Goal: Find specific page/section: Find specific page/section

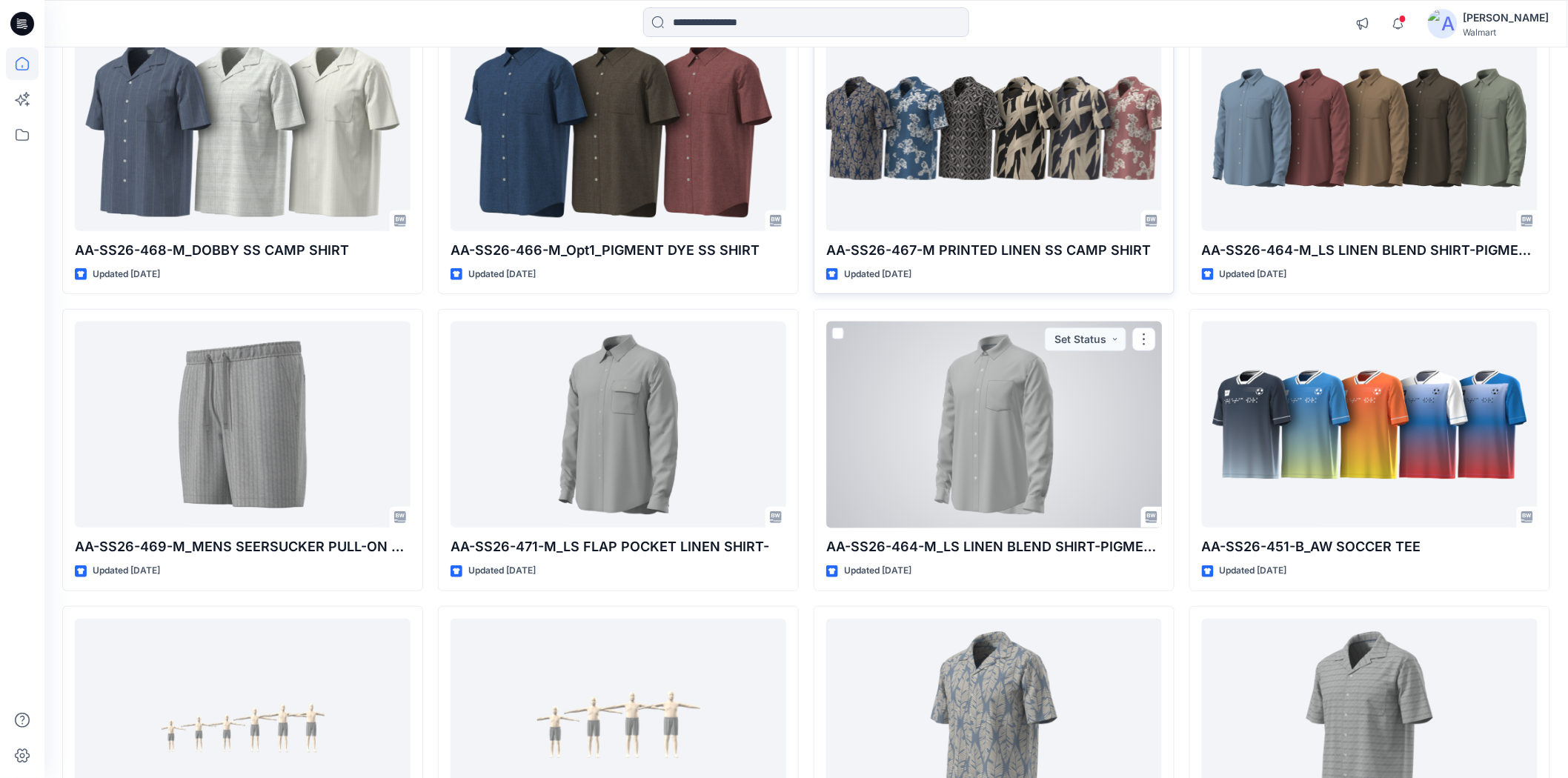
scroll to position [2738, 0]
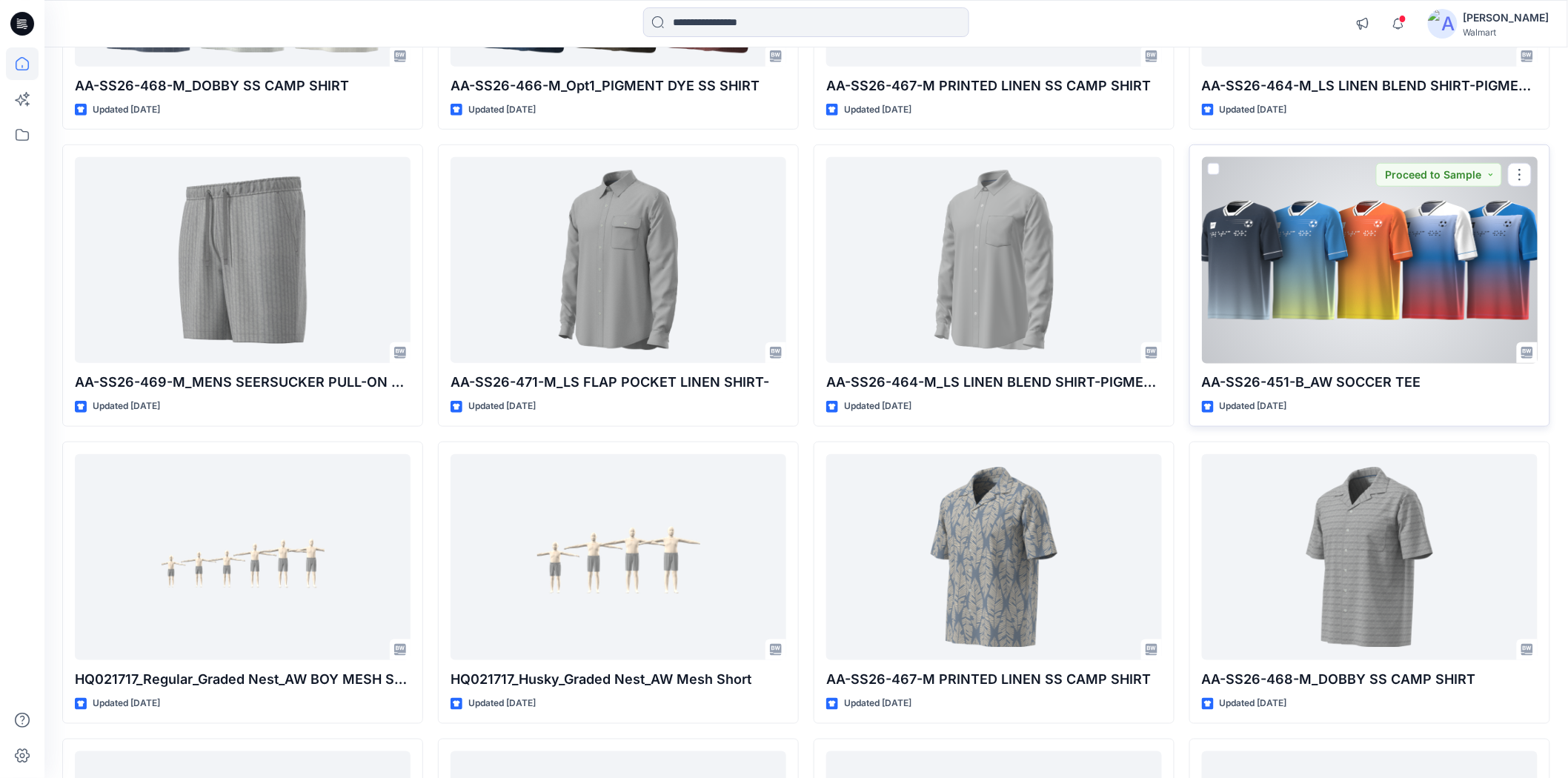
click at [1352, 306] on div at bounding box center [1370, 260] width 336 height 206
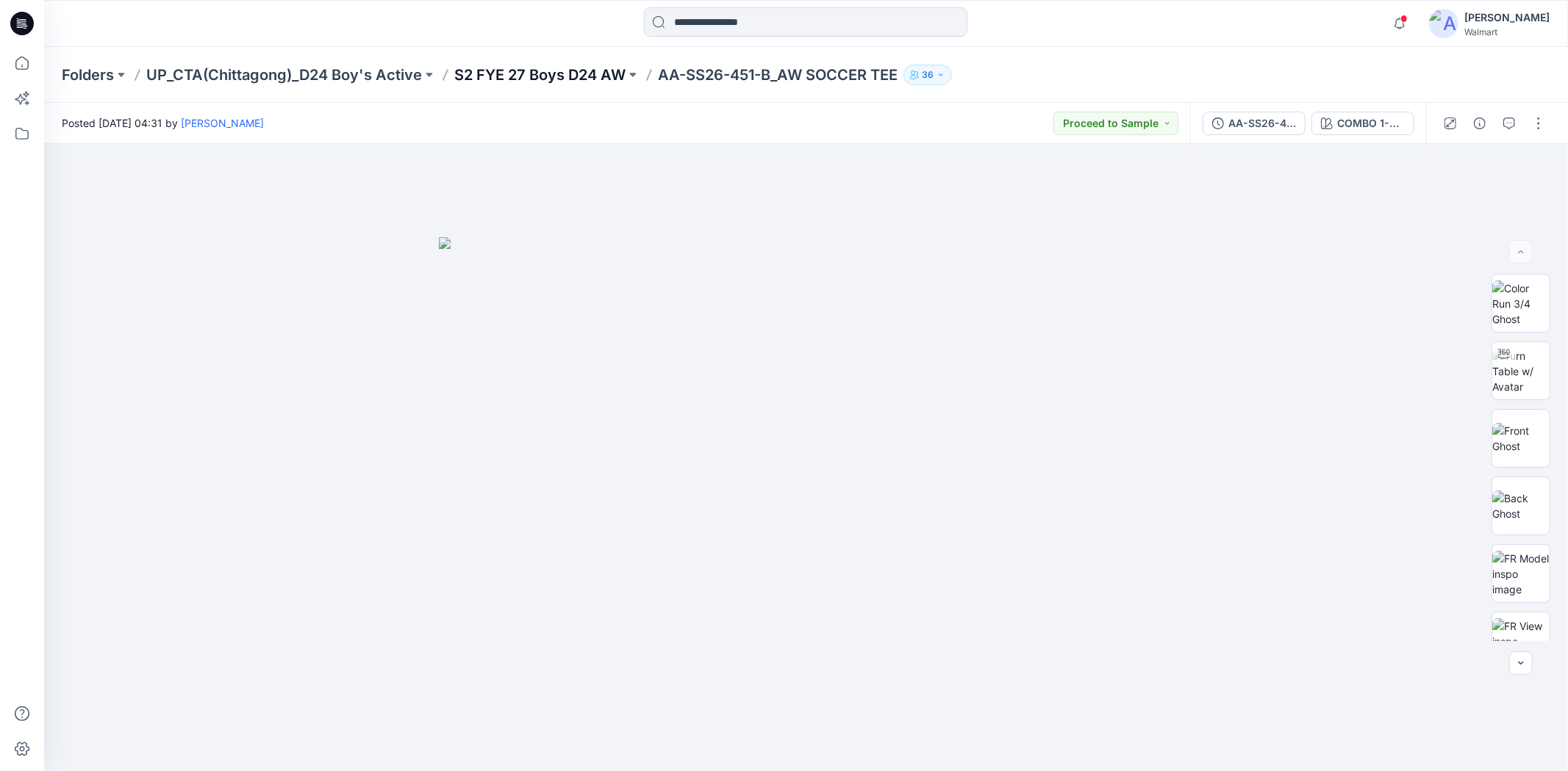
click at [595, 78] on p "S2 FYE 27 Boys D24 AW" at bounding box center [540, 74] width 171 height 20
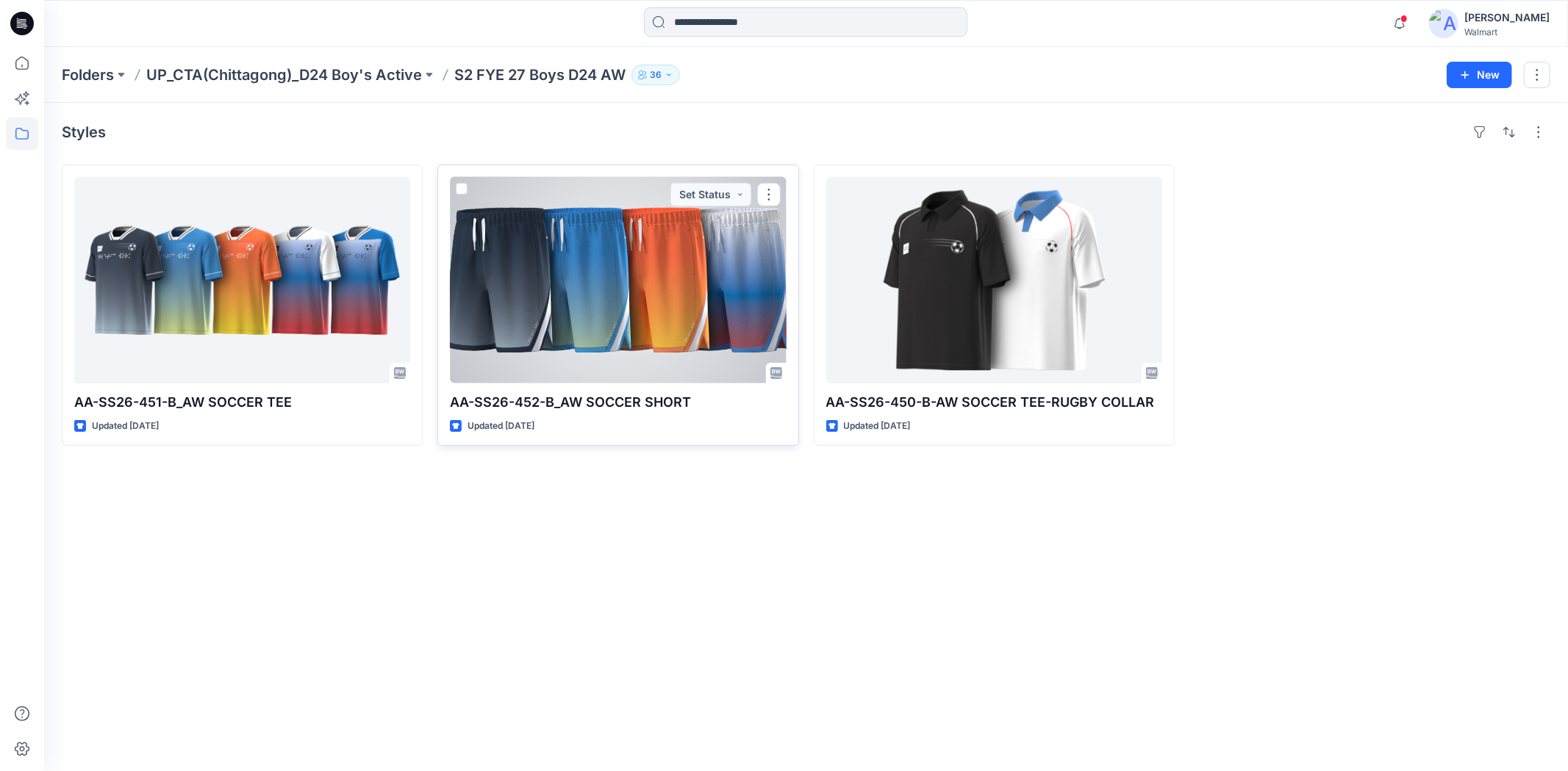
click at [644, 309] on div at bounding box center [617, 280] width 336 height 206
